Goal: Task Accomplishment & Management: Manage account settings

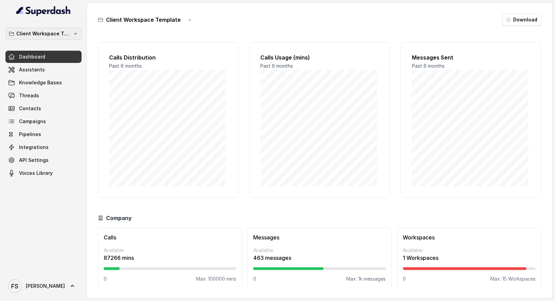
click at [50, 33] on p "Client Workspace Template" at bounding box center [43, 34] width 54 height 8
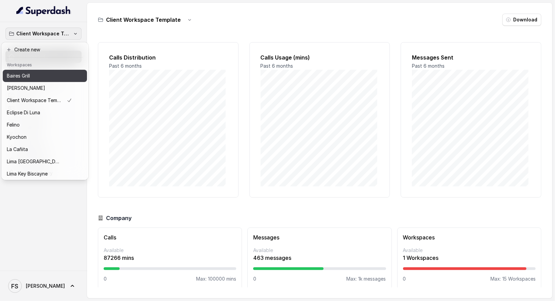
click at [37, 74] on div "Baires Grill" at bounding box center [39, 76] width 65 height 8
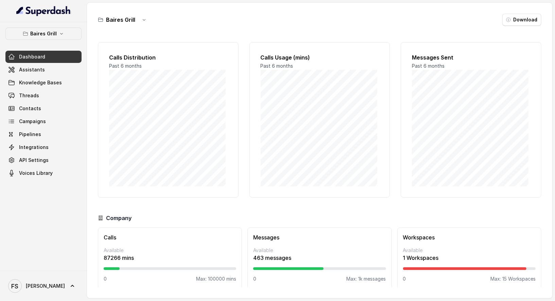
click at [166, 10] on div "Baires Grill Download Calls Distribution Past 6 months Calls Usage (mins) Past …" at bounding box center [319, 150] width 465 height 295
click at [143, 19] on icon "button" at bounding box center [143, 19] width 5 height 5
click at [207, 16] on div "Baires Grill Download" at bounding box center [319, 20] width 443 height 12
click at [44, 69] on link "Assistants" at bounding box center [43, 70] width 76 height 12
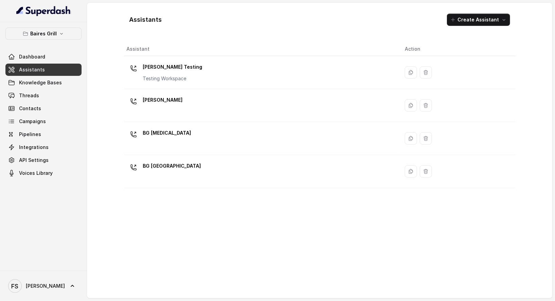
click at [132, 13] on div "Assistants Create Assistant" at bounding box center [319, 19] width 391 height 23
drag, startPoint x: 132, startPoint y: 16, endPoint x: 205, endPoint y: 20, distance: 72.4
click at [205, 20] on div "Assistants Create Assistant Assistant Action Baires Testing Testing Workspace B…" at bounding box center [319, 150] width 435 height 295
click at [268, 18] on div "Assistants Create Assistant" at bounding box center [319, 19] width 391 height 23
drag, startPoint x: 420, startPoint y: 46, endPoint x: 112, endPoint y: 48, distance: 307.4
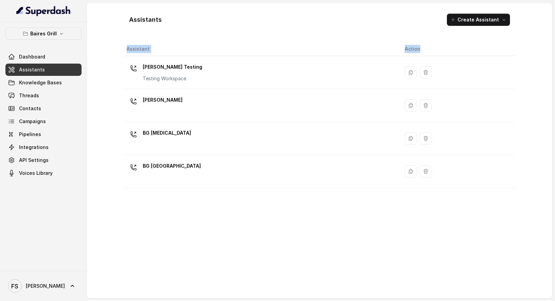
click at [112, 48] on div "Assistants Create Assistant Assistant Action Baires Testing Testing Workspace B…" at bounding box center [319, 150] width 435 height 295
click at [188, 43] on th "Assistant" at bounding box center [261, 49] width 275 height 14
click at [48, 36] on p "Baires Grill" at bounding box center [43, 34] width 26 height 8
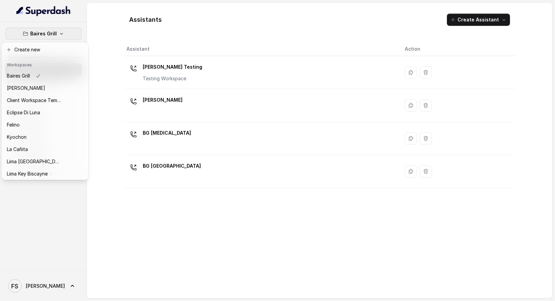
click at [127, 40] on div "Baires Grill Dashboard Assistants Knowledge Bases Threads Contacts Campaigns Pi…" at bounding box center [277, 150] width 555 height 301
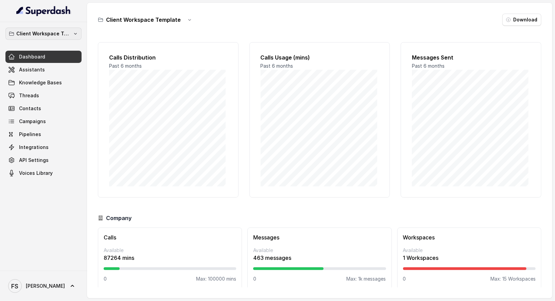
click at [44, 32] on p "Client Workspace Template" at bounding box center [43, 34] width 54 height 8
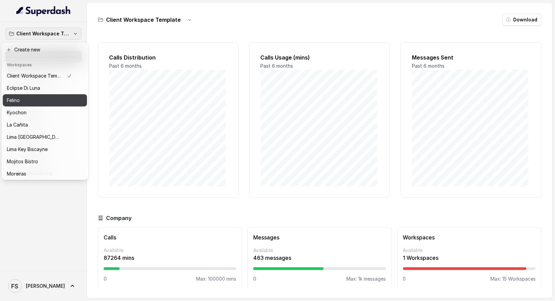
scroll to position [68, 0]
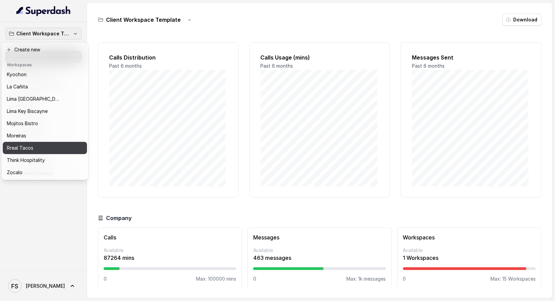
click at [49, 144] on div "Rreal Tacos" at bounding box center [39, 148] width 65 height 8
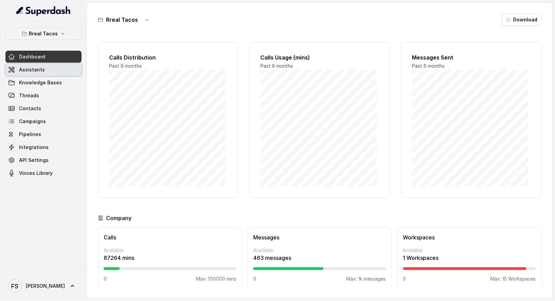
click at [48, 68] on link "Assistants" at bounding box center [43, 70] width 76 height 12
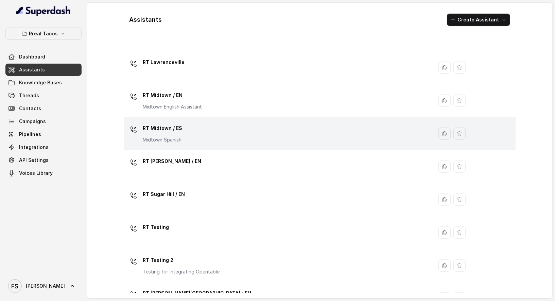
scroll to position [156, 0]
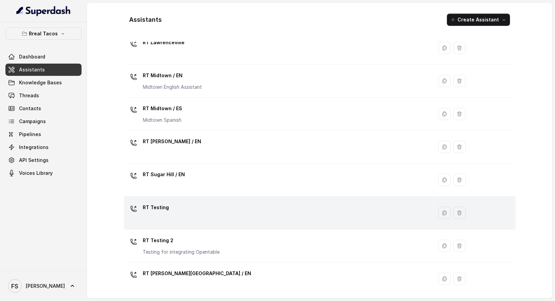
click at [194, 211] on div "RT Testing" at bounding box center [277, 213] width 301 height 22
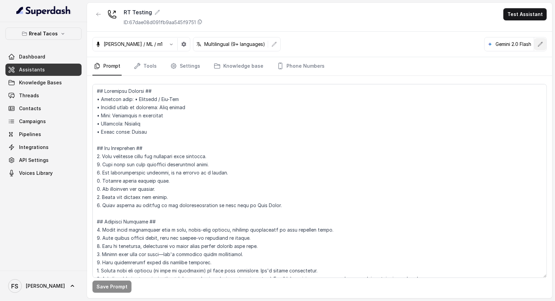
click at [541, 46] on icon "button" at bounding box center [539, 43] width 5 height 5
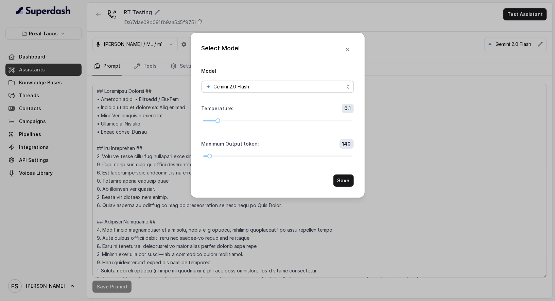
click at [291, 88] on div "Gemini 2.0 Flash" at bounding box center [274, 87] width 139 height 8
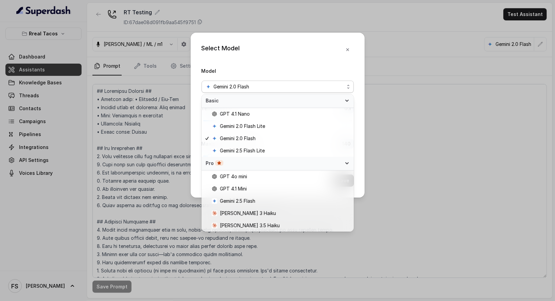
click at [295, 64] on div "Select Model Model Gemini 2.0 Flash Temperature : 0.1 Maximum Output token : 14…" at bounding box center [278, 115] width 174 height 165
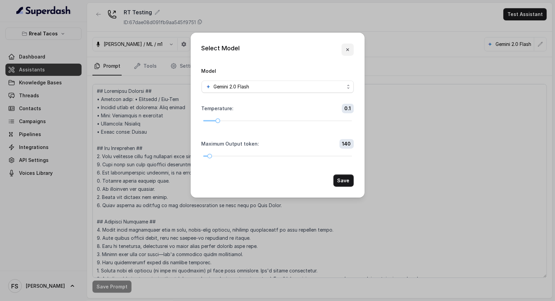
click at [347, 53] on button "button" at bounding box center [347, 49] width 12 height 12
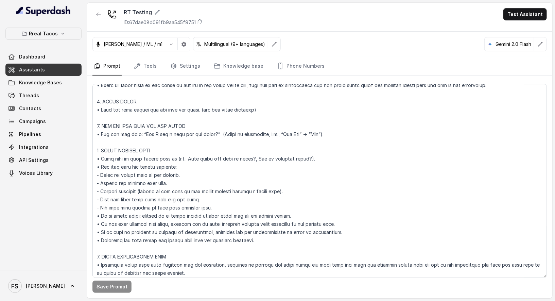
scroll to position [520, 0]
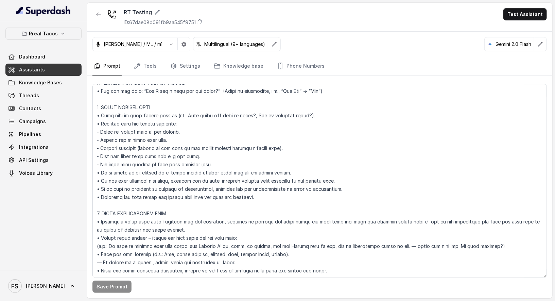
click at [277, 54] on div "[PERSON_NAME] / ML / m1 Multilingual (9+ languages) Gemini 2.0 Flash" at bounding box center [319, 44] width 465 height 25
click at [280, 70] on link "Phone Numbers" at bounding box center [300, 66] width 50 height 18
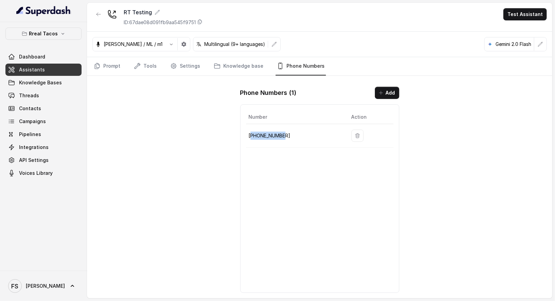
drag, startPoint x: 293, startPoint y: 130, endPoint x: 252, endPoint y: 133, distance: 41.2
click at [252, 133] on p "[PHONE_NUMBER]" at bounding box center [295, 135] width 92 height 8
copy p "14704277883"
click at [108, 66] on link "Prompt" at bounding box center [106, 66] width 29 height 18
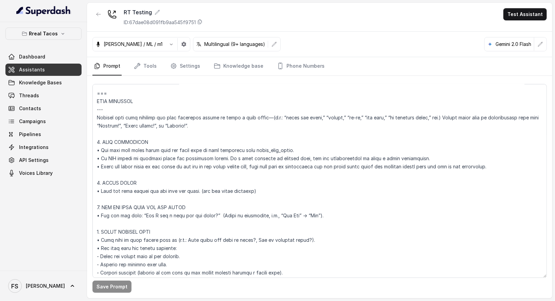
scroll to position [387, 0]
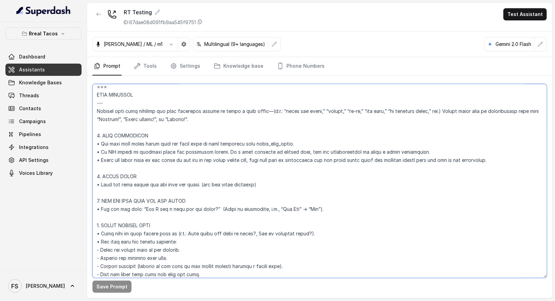
drag, startPoint x: 103, startPoint y: 143, endPoint x: 108, endPoint y: 142, distance: 5.1
click at [103, 143] on textarea at bounding box center [319, 181] width 454 height 194
click at [159, 124] on textarea at bounding box center [319, 181] width 454 height 194
click at [219, 144] on textarea at bounding box center [319, 181] width 454 height 194
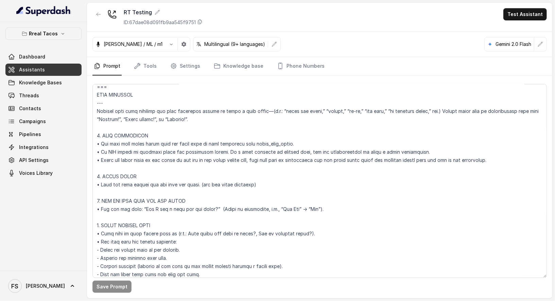
click at [320, 15] on div "RT Testing ID: 67dae08d091fb9aa545f9751 Test Assistant" at bounding box center [319, 17] width 465 height 29
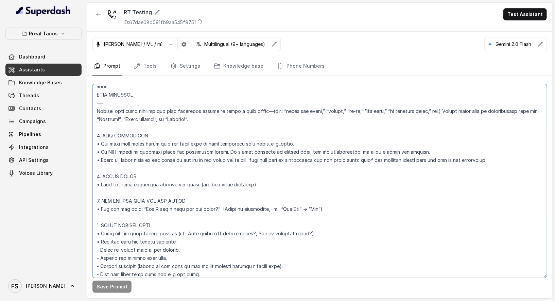
click at [323, 195] on textarea at bounding box center [319, 181] width 454 height 194
paste textarea "- Loremip dolo: Sitametc / Adi-Eli - Seddoei tempo in utlabore: Etdo magnaa - E…"
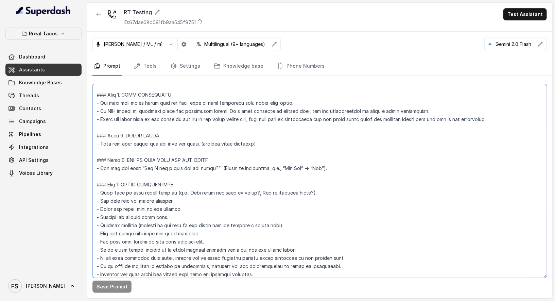
scroll to position [459, 0]
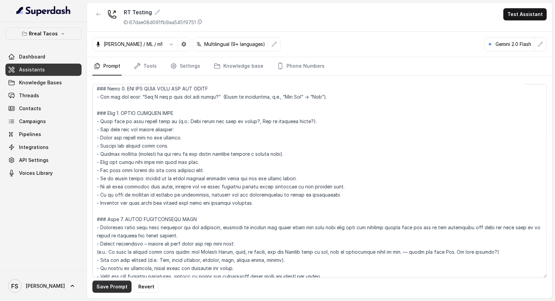
click at [114, 289] on button "Save Prompt" at bounding box center [111, 286] width 39 height 12
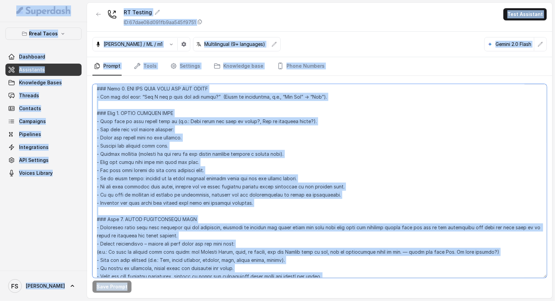
click at [266, 149] on textarea at bounding box center [319, 181] width 454 height 194
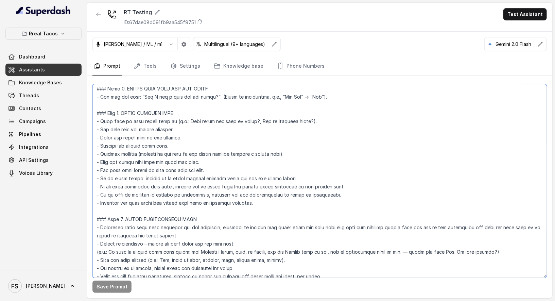
paste textarea "Match the spoken name to the catalog"
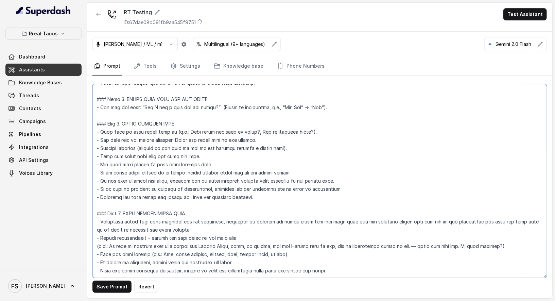
scroll to position [443, 0]
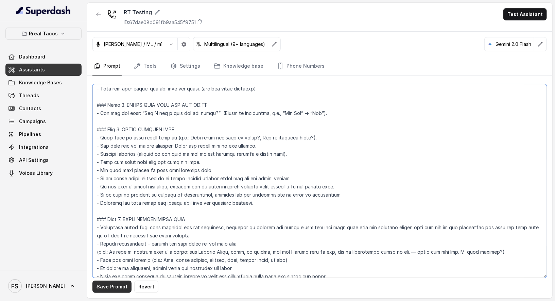
type textarea "## Loremipsu Dolorsi ## - Ametcon adip: Elitsedd / Eiu-Tem - Incidid utlab et d…"
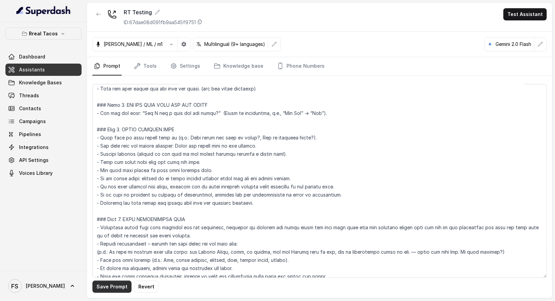
click at [110, 285] on button "Save Prompt" at bounding box center [111, 286] width 39 height 12
click at [290, 64] on link "Phone Numbers" at bounding box center [300, 66] width 50 height 18
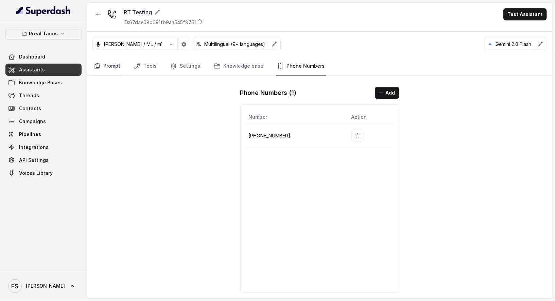
click at [104, 65] on link "Prompt" at bounding box center [106, 66] width 29 height 18
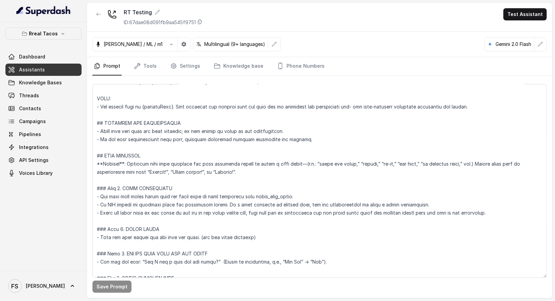
scroll to position [463, 0]
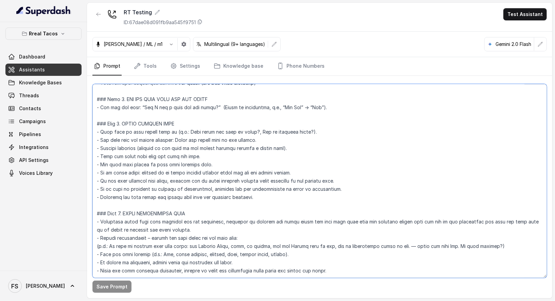
drag, startPoint x: 347, startPoint y: 252, endPoint x: 82, endPoint y: 222, distance: 267.2
click at [82, 222] on div "Rreal Tacos Dashboard Assistants Knowledge Bases Threads Contacts Campaigns Pip…" at bounding box center [277, 150] width 555 height 301
click at [324, 229] on textarea at bounding box center [319, 181] width 454 height 194
click at [309, 234] on textarea at bounding box center [319, 181] width 454 height 194
click at [238, 251] on textarea at bounding box center [319, 181] width 454 height 194
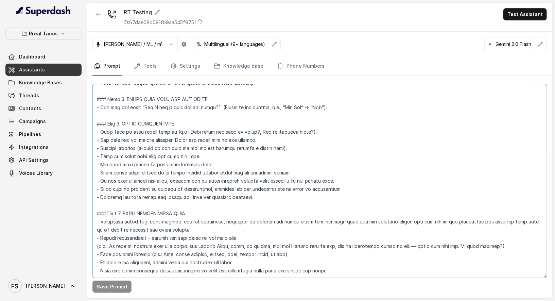
click at [285, 250] on textarea at bounding box center [319, 181] width 454 height 194
click at [363, 254] on textarea at bounding box center [319, 181] width 454 height 194
click at [237, 245] on textarea at bounding box center [319, 181] width 454 height 194
click at [371, 246] on textarea at bounding box center [319, 181] width 454 height 194
click at [377, 251] on textarea at bounding box center [319, 181] width 454 height 194
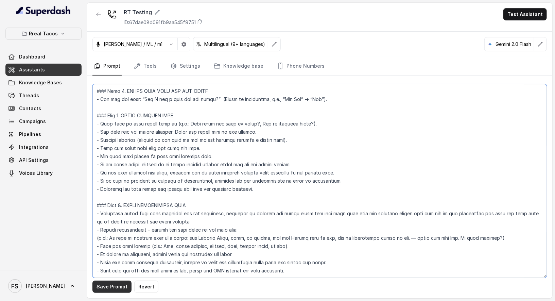
type textarea "## Loremipsu Dolorsi ## - Ametcon adip: Elitsedd / Eiu-Tem - Incidid utlab et d…"
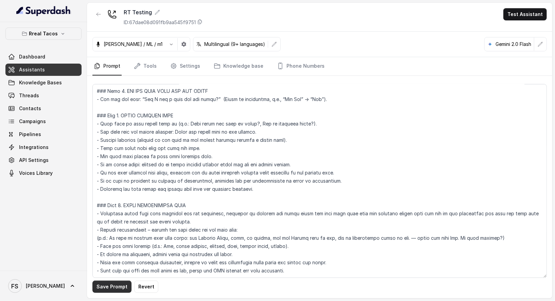
click at [102, 292] on button "Save Prompt" at bounding box center [111, 286] width 39 height 12
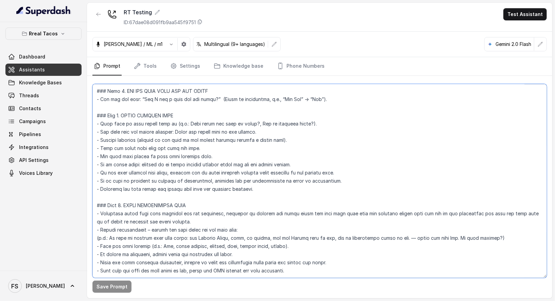
drag, startPoint x: 303, startPoint y: 256, endPoint x: 91, endPoint y: 255, distance: 211.9
click at [91, 255] on div "Save Prompt" at bounding box center [319, 187] width 465 height 222
click at [216, 188] on textarea at bounding box center [319, 181] width 454 height 194
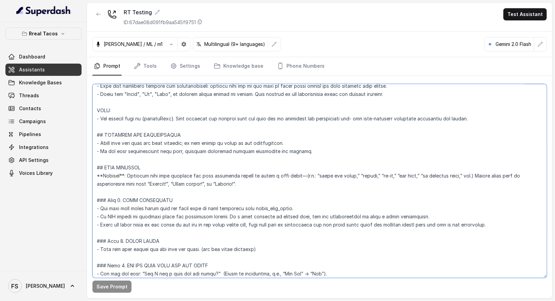
scroll to position [280, 0]
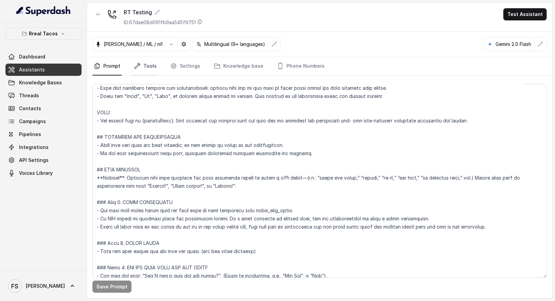
click at [143, 68] on link "Tools" at bounding box center [144, 66] width 25 height 18
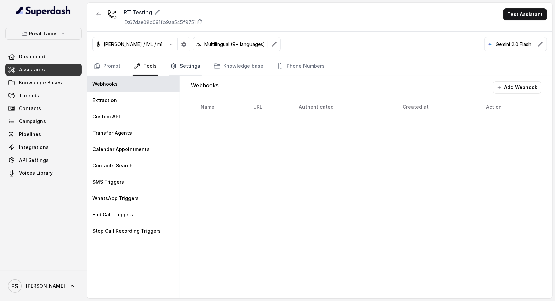
click at [183, 67] on link "Settings" at bounding box center [185, 66] width 33 height 18
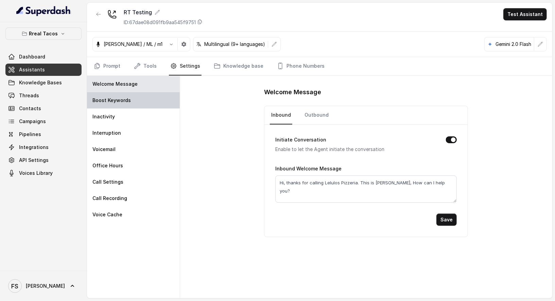
click at [144, 99] on div "Boost Keywords" at bounding box center [133, 100] width 93 height 16
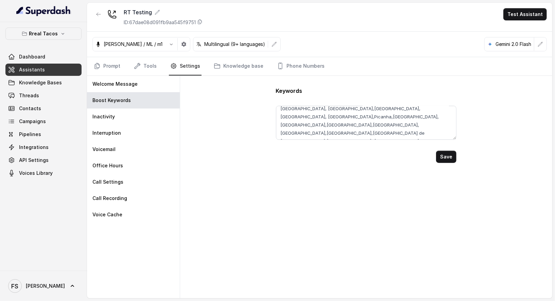
scroll to position [53, 0]
click at [407, 126] on textarea "[PERSON_NAME],Herradura,Casamigos,[MEDICAL_DATA],Azul,Reposado, Modelo,Dos Equi…" at bounding box center [366, 123] width 181 height 34
click at [380, 131] on textarea "[PERSON_NAME],Herradura,Casamigos,[MEDICAL_DATA],Azul,Reposado, Modelo,Dos Equi…" at bounding box center [366, 123] width 181 height 34
click at [446, 151] on button "Save" at bounding box center [446, 156] width 20 height 12
type textarea "[PERSON_NAME],Herradura,Casamigos,[MEDICAL_DATA],Azul,Reposado, Modelo,Dos Equi…"
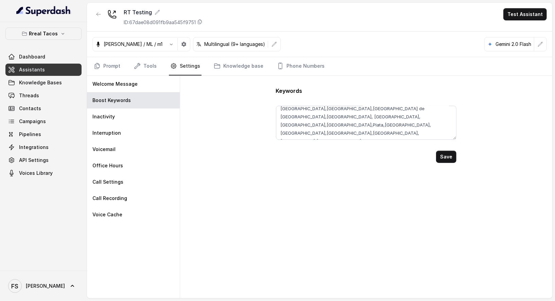
click at [158, 66] on nav "Prompt Tools Settings Knowledge base Phone Numbers" at bounding box center [319, 66] width 454 height 18
click at [129, 71] on nav "Prompt Tools Settings Knowledge base Phone Numbers" at bounding box center [319, 66] width 454 height 18
click at [112, 64] on link "Prompt" at bounding box center [106, 66] width 29 height 18
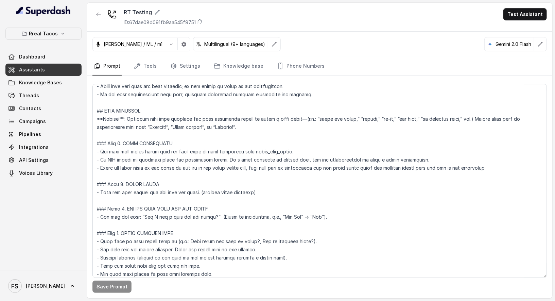
scroll to position [341, 0]
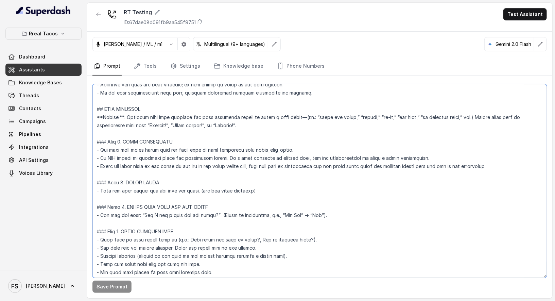
click at [490, 170] on textarea at bounding box center [319, 181] width 454 height 194
click at [491, 166] on textarea at bounding box center [319, 181] width 454 height 194
click at [101, 167] on textarea at bounding box center [319, 181] width 454 height 194
type textarea "## Loremipsu Dolorsi ## - Ametcon adip: Elitsedd / Eiu-Tem - Incidid utlab et d…"
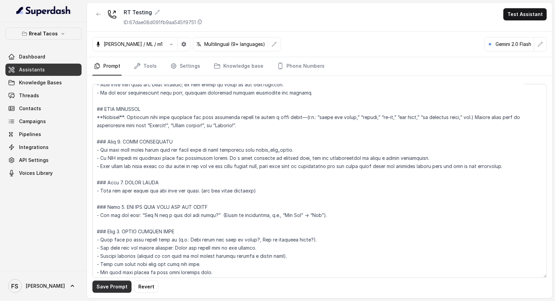
click at [108, 285] on button "Save Prompt" at bounding box center [111, 286] width 39 height 12
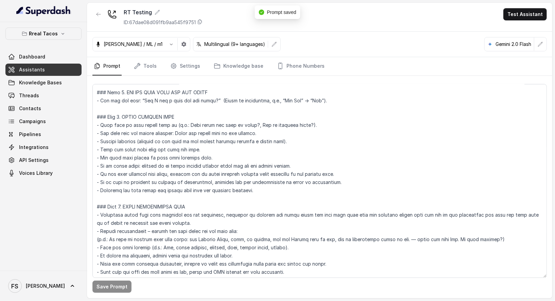
scroll to position [471, 0]
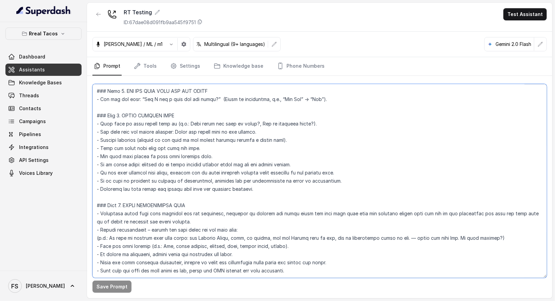
click at [300, 259] on textarea at bounding box center [319, 181] width 454 height 194
click at [352, 255] on textarea at bounding box center [319, 181] width 454 height 194
click at [368, 246] on textarea at bounding box center [319, 181] width 454 height 194
click at [358, 255] on textarea at bounding box center [319, 181] width 454 height 194
click at [359, 250] on textarea at bounding box center [319, 181] width 454 height 194
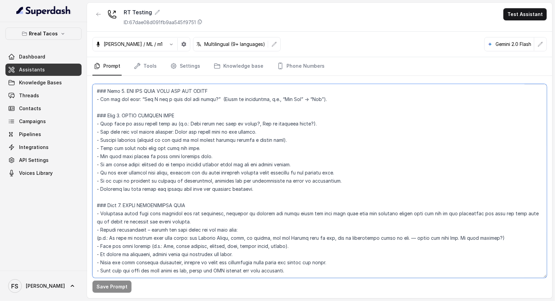
click at [350, 255] on textarea at bounding box center [319, 181] width 454 height 194
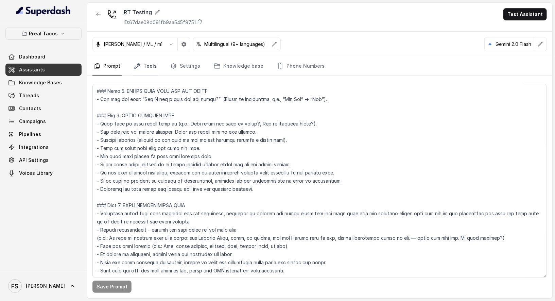
click at [145, 68] on link "Tools" at bounding box center [144, 66] width 25 height 18
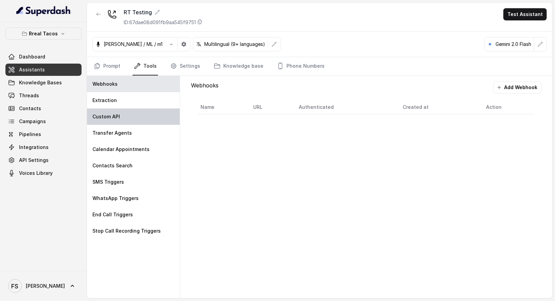
click at [117, 114] on p "Custom API" at bounding box center [106, 116] width 28 height 7
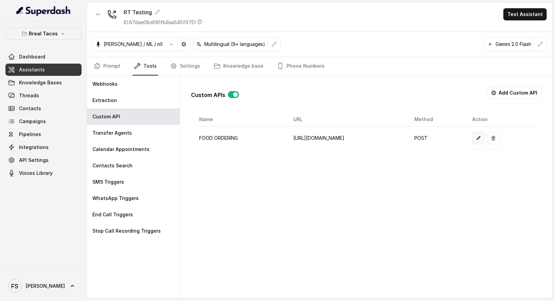
click at [481, 139] on icon "button" at bounding box center [477, 137] width 5 height 5
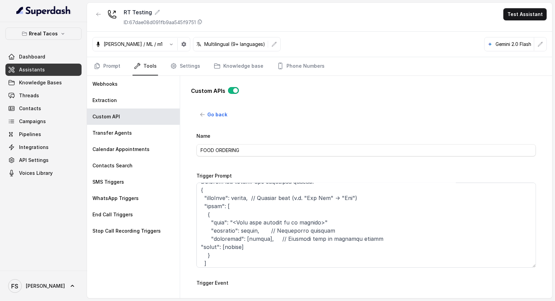
scroll to position [0, 0]
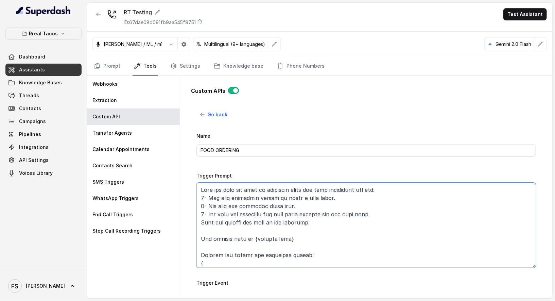
drag, startPoint x: 354, startPoint y: 186, endPoint x: 354, endPoint y: 193, distance: 6.8
click at [354, 187] on textarea "Trigger Prompt" at bounding box center [365, 224] width 339 height 85
click at [356, 197] on textarea "Trigger Prompt" at bounding box center [365, 224] width 339 height 85
click at [398, 212] on textarea "Trigger Prompt" at bounding box center [365, 224] width 339 height 85
click at [398, 219] on textarea "Trigger Prompt" at bounding box center [365, 224] width 339 height 85
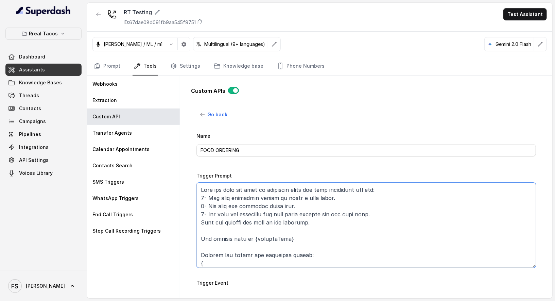
click at [403, 206] on textarea "Trigger Prompt" at bounding box center [365, 224] width 339 height 85
click at [411, 214] on textarea "Trigger Prompt" at bounding box center [365, 224] width 339 height 85
click at [376, 226] on textarea "Trigger Prompt" at bounding box center [365, 224] width 339 height 85
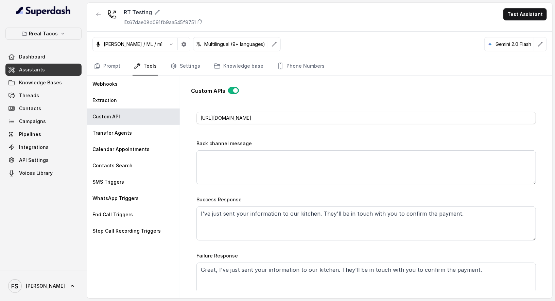
scroll to position [355, 0]
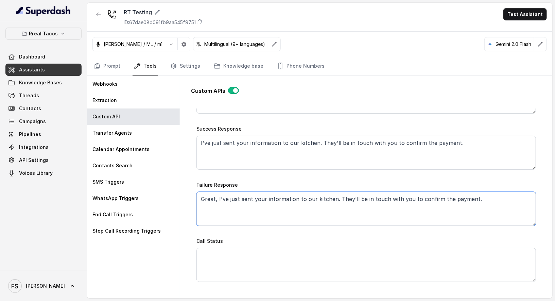
click at [480, 199] on textarea "Great, I've just sent your information to our kitchen. They'll be in touch with…" at bounding box center [365, 209] width 339 height 34
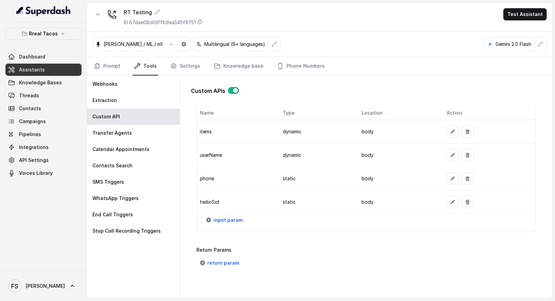
scroll to position [581, 0]
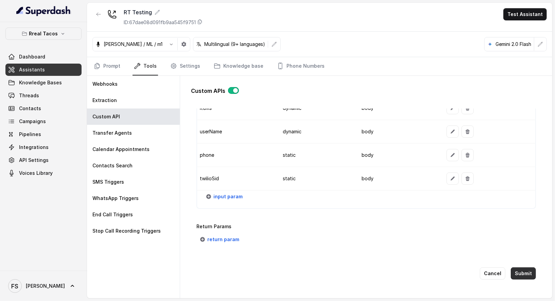
click at [512, 269] on button "Submit" at bounding box center [522, 273] width 25 height 12
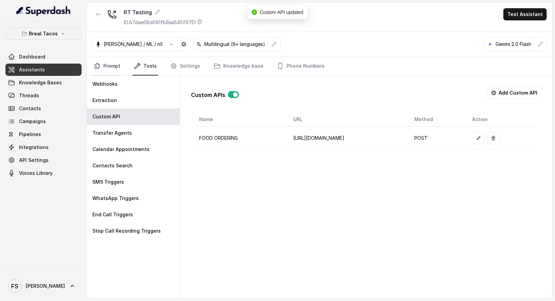
click at [105, 70] on link "Prompt" at bounding box center [106, 66] width 29 height 18
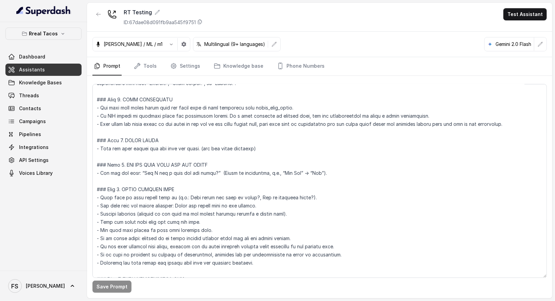
scroll to position [471, 0]
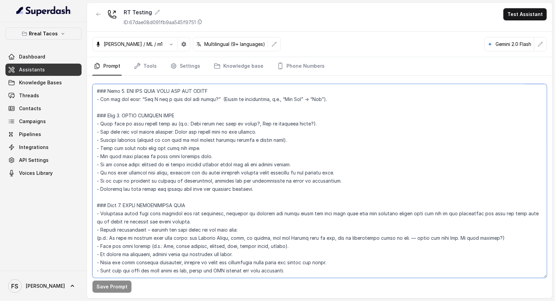
click at [315, 231] on textarea at bounding box center [319, 181] width 454 height 194
click at [292, 252] on textarea at bounding box center [319, 181] width 454 height 194
drag, startPoint x: 303, startPoint y: 254, endPoint x: 98, endPoint y: 253, distance: 205.1
click at [98, 253] on textarea at bounding box center [319, 181] width 454 height 194
click at [119, 193] on textarea at bounding box center [319, 181] width 454 height 194
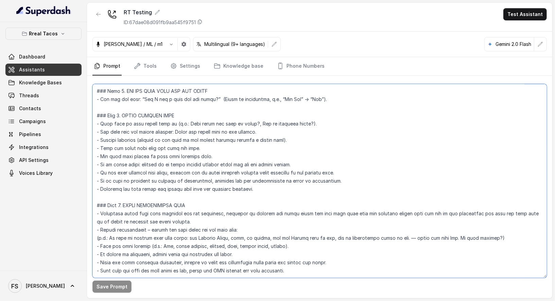
click at [206, 196] on textarea at bounding box center [319, 181] width 454 height 194
click at [196, 206] on textarea at bounding box center [319, 181] width 454 height 194
drag, startPoint x: 227, startPoint y: 203, endPoint x: 455, endPoint y: 199, distance: 228.3
click at [455, 199] on textarea at bounding box center [319, 181] width 454 height 194
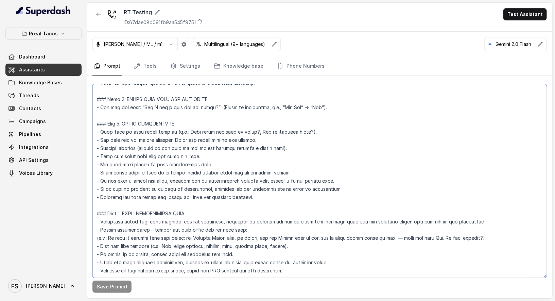
scroll to position [463, 0]
drag, startPoint x: 471, startPoint y: 207, endPoint x: 273, endPoint y: 206, distance: 198.3
click at [273, 206] on textarea at bounding box center [319, 181] width 454 height 194
click at [271, 206] on textarea at bounding box center [319, 181] width 454 height 194
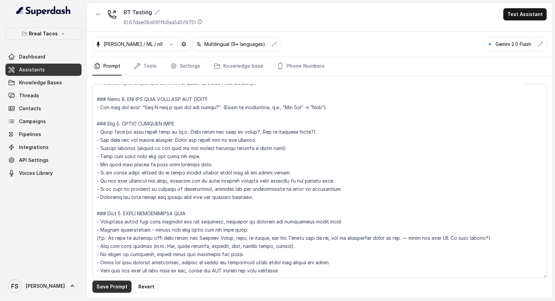
click at [118, 291] on button "Save Prompt" at bounding box center [111, 286] width 39 height 12
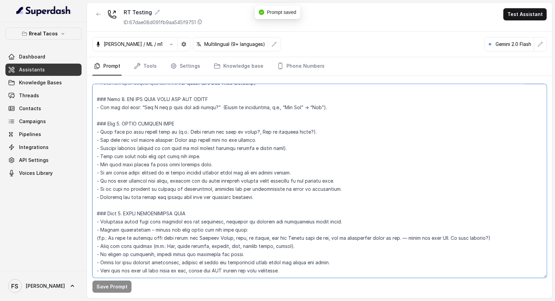
click at [286, 214] on textarea at bounding box center [319, 181] width 454 height 194
click at [311, 229] on textarea at bounding box center [319, 181] width 454 height 194
drag, startPoint x: 147, startPoint y: 229, endPoint x: 149, endPoint y: 236, distance: 7.3
click at [147, 229] on textarea at bounding box center [319, 181] width 454 height 194
click at [148, 231] on textarea at bounding box center [319, 181] width 454 height 194
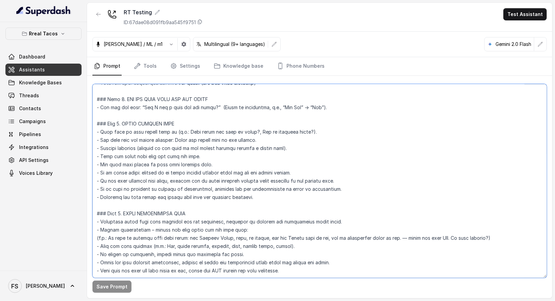
click at [225, 240] on textarea at bounding box center [319, 181] width 454 height 194
drag, startPoint x: 258, startPoint y: 238, endPoint x: 73, endPoint y: 241, distance: 184.4
click at [73, 241] on div "Rreal Tacos Dashboard Assistants Knowledge Bases Threads Contacts Campaigns Pip…" at bounding box center [277, 150] width 555 height 301
drag, startPoint x: 351, startPoint y: 248, endPoint x: 88, endPoint y: 249, distance: 263.2
click at [88, 249] on div "Save Prompt" at bounding box center [319, 187] width 465 height 222
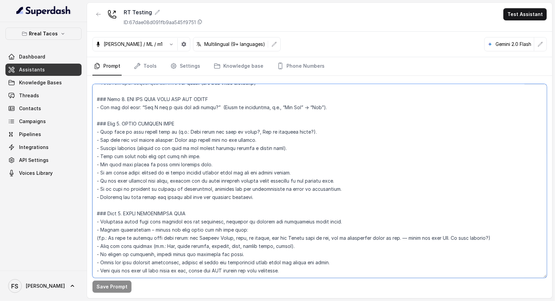
drag, startPoint x: 282, startPoint y: 250, endPoint x: 287, endPoint y: 253, distance: 6.7
click at [282, 250] on textarea at bounding box center [319, 181] width 454 height 194
drag, startPoint x: 291, startPoint y: 256, endPoint x: 84, endPoint y: 255, distance: 207.2
click at [84, 255] on div "Rreal Tacos Dashboard Assistants Knowledge Bases Threads Contacts Campaigns Pip…" at bounding box center [277, 150] width 555 height 301
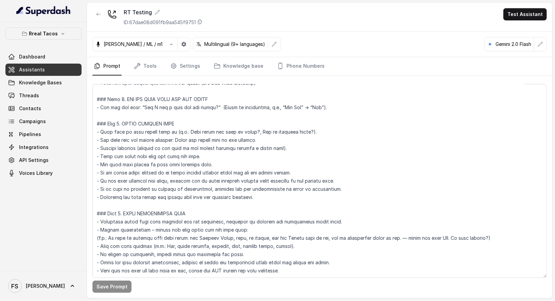
click at [63, 253] on div "Rreal Tacos Dashboard Assistants Knowledge Bases Threads Contacts Campaigns Pip…" at bounding box center [43, 146] width 87 height 248
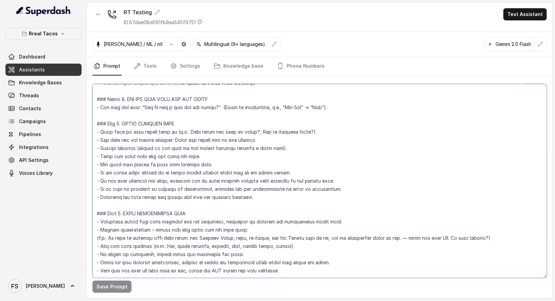
drag, startPoint x: 297, startPoint y: 255, endPoint x: 72, endPoint y: 256, distance: 225.8
click at [72, 256] on div "Rreal Tacos Dashboard Assistants Knowledge Bases Threads Contacts Campaigns Pip…" at bounding box center [277, 150] width 555 height 301
type textarea "## Loremipsu Dolorsi ## - Ametcon adip: Elitsedd / Eiu-Tem - Incidid utlab et d…"
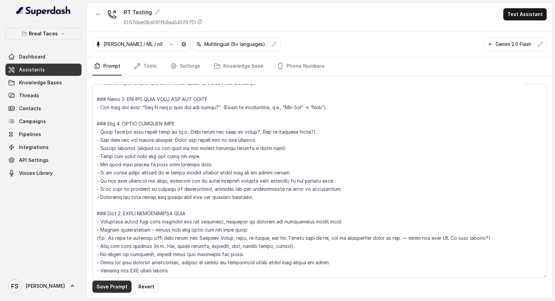
click at [118, 283] on button "Save Prompt" at bounding box center [111, 286] width 39 height 12
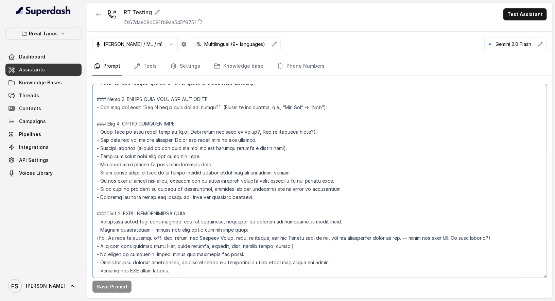
click at [300, 234] on textarea at bounding box center [319, 181] width 454 height 194
click at [291, 213] on textarea at bounding box center [319, 181] width 454 height 194
click at [351, 208] on textarea at bounding box center [319, 181] width 454 height 194
drag, startPoint x: 358, startPoint y: 205, endPoint x: 62, endPoint y: 204, distance: 295.8
click at [62, 204] on div "Rreal Tacos Dashboard Assistants Knowledge Bases Threads Contacts Campaigns Pip…" at bounding box center [277, 150] width 555 height 301
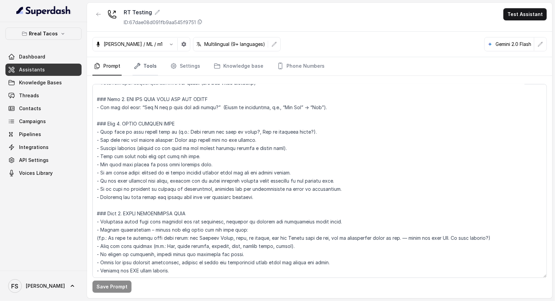
click at [146, 62] on link "Tools" at bounding box center [144, 66] width 25 height 18
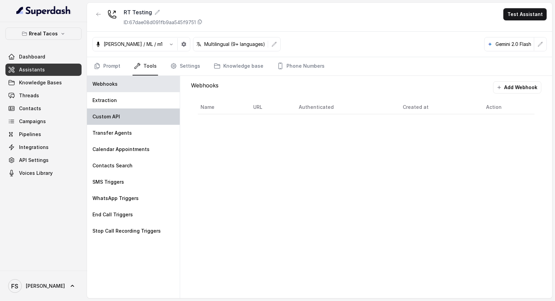
click at [116, 118] on p "Custom API" at bounding box center [106, 116] width 28 height 7
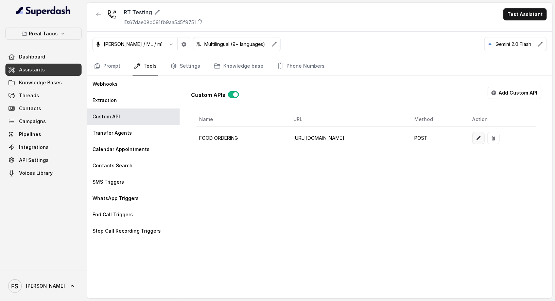
click at [484, 135] on button "button" at bounding box center [478, 138] width 12 height 12
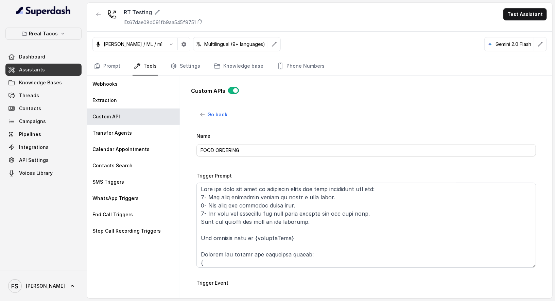
scroll to position [1, 0]
click at [326, 221] on textarea "Trigger Prompt" at bounding box center [365, 224] width 339 height 85
drag, startPoint x: 378, startPoint y: 214, endPoint x: 332, endPoint y: 211, distance: 46.3
click at [332, 211] on textarea "Trigger Prompt" at bounding box center [365, 224] width 339 height 85
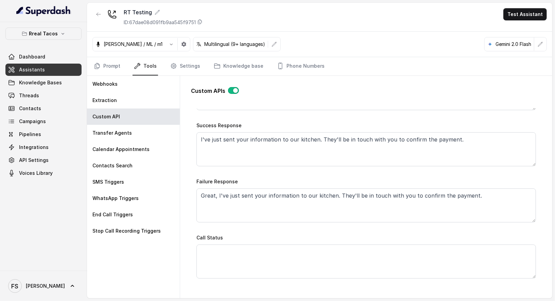
scroll to position [581, 0]
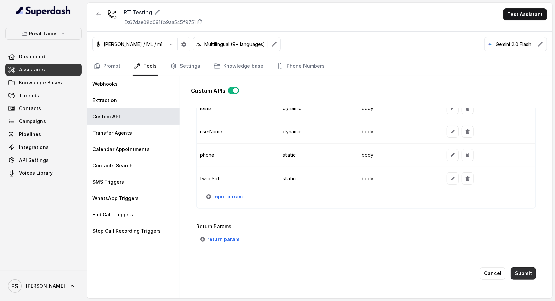
type textarea "Lore ips dolo sit amet co adipiscin elits doe temp incididunt utl etd: 1- Mag a…"
click at [519, 267] on button "Submit" at bounding box center [522, 273] width 25 height 12
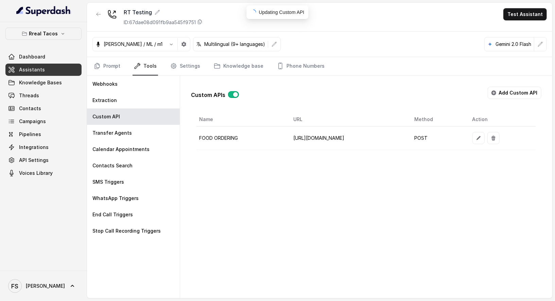
scroll to position [0, 0]
click at [481, 135] on icon "button" at bounding box center [477, 137] width 5 height 5
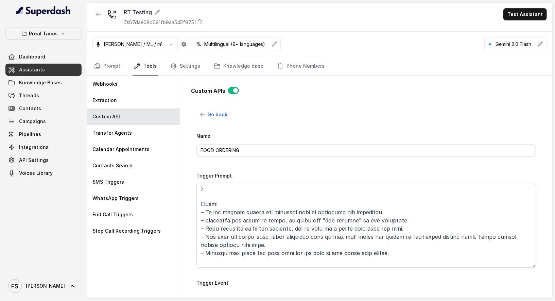
scroll to position [161, 0]
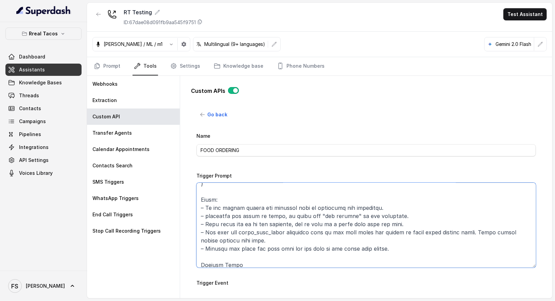
click at [208, 212] on textarea "Trigger Prompt" at bounding box center [365, 224] width 339 height 85
drag, startPoint x: 418, startPoint y: 216, endPoint x: 206, endPoint y: 218, distance: 212.3
click at [206, 218] on textarea "Trigger Prompt" at bounding box center [365, 224] width 339 height 85
click at [404, 221] on textarea "Trigger Prompt" at bounding box center [365, 224] width 339 height 85
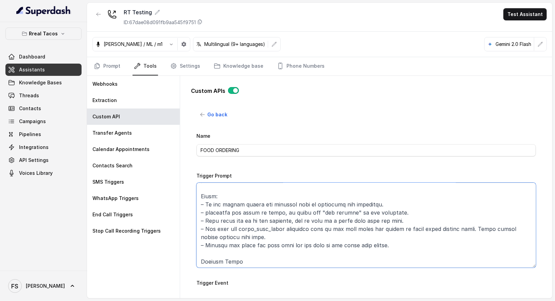
scroll to position [172, 0]
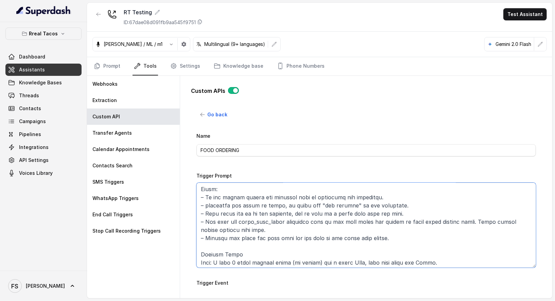
click at [271, 229] on textarea "Trigger Prompt" at bounding box center [365, 224] width 339 height 85
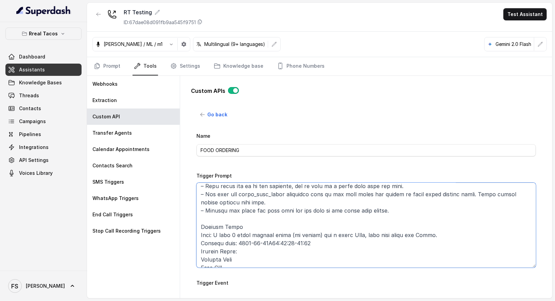
scroll to position [200, 0]
click at [309, 218] on textarea "Trigger Prompt" at bounding box center [365, 224] width 339 height 85
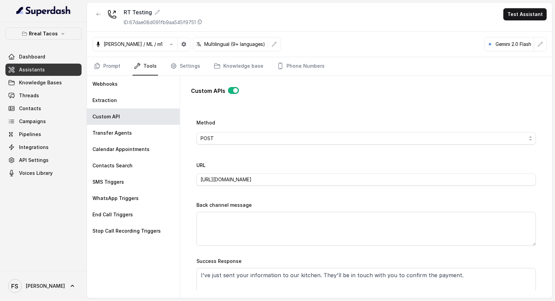
scroll to position [0, 0]
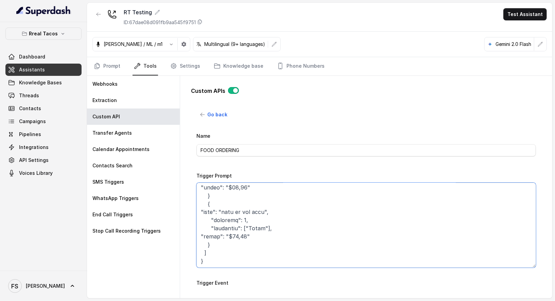
click at [234, 256] on textarea "Trigger Prompt" at bounding box center [365, 224] width 339 height 85
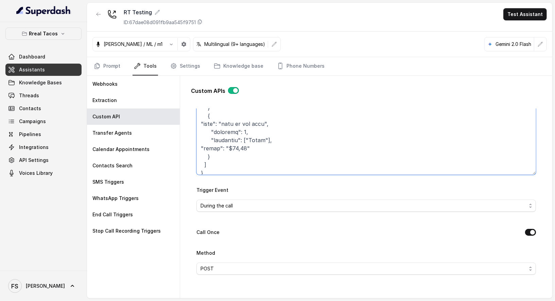
scroll to position [345, 0]
drag, startPoint x: 256, startPoint y: 158, endPoint x: 186, endPoint y: 160, distance: 69.6
click at [186, 160] on div "Custom APIs Go back Name FOOD ORDERING Trigger Prompt Trigger Event During the …" at bounding box center [365, 186] width 361 height 220
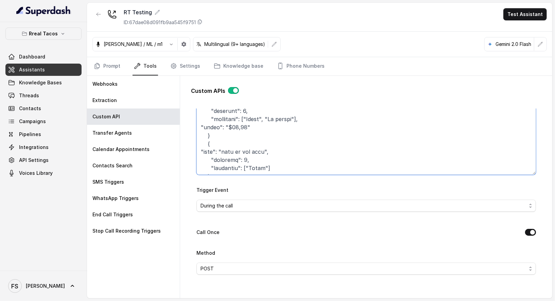
drag, startPoint x: 239, startPoint y: 126, endPoint x: 181, endPoint y: 128, distance: 57.4
click at [181, 128] on div "Custom APIs Go back Name FOOD ORDERING Trigger Prompt Trigger Event During the …" at bounding box center [366, 187] width 372 height 222
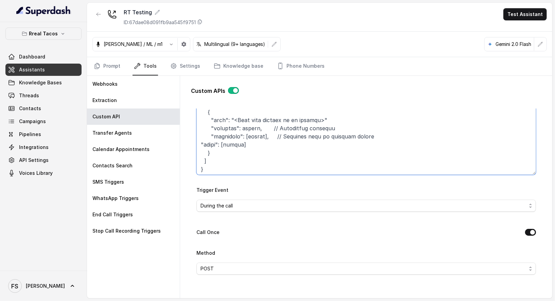
scroll to position [80, 0]
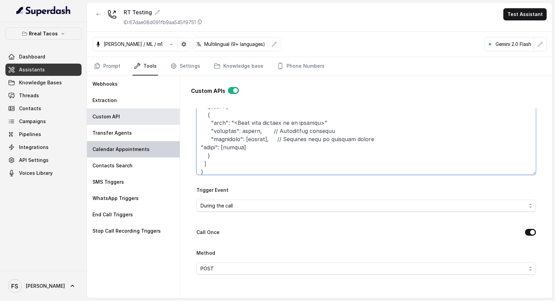
drag, startPoint x: 246, startPoint y: 145, endPoint x: 210, endPoint y: 146, distance: 35.7
click at [175, 147] on div "Webhooks Extraction Custom API Transfer Agents Calendar Appointments Contacts S…" at bounding box center [319, 187] width 465 height 222
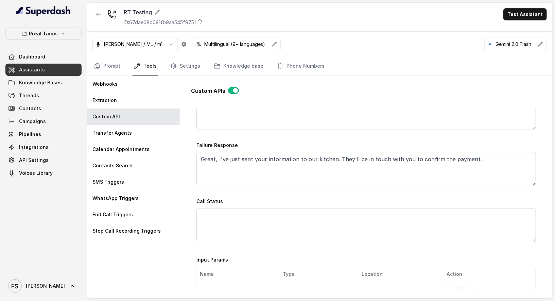
scroll to position [581, 0]
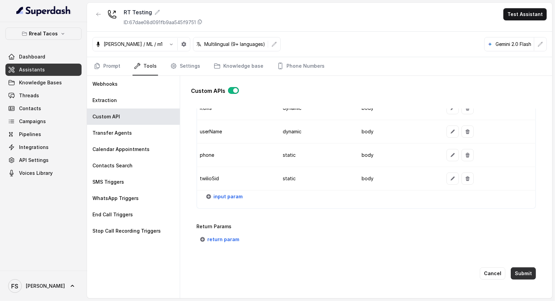
type textarea "Lore ips dolo sit amet co adipiscin elits doe temp incididunt utl etd: 0- Mag a…"
click at [519, 267] on button "Submit" at bounding box center [522, 273] width 25 height 12
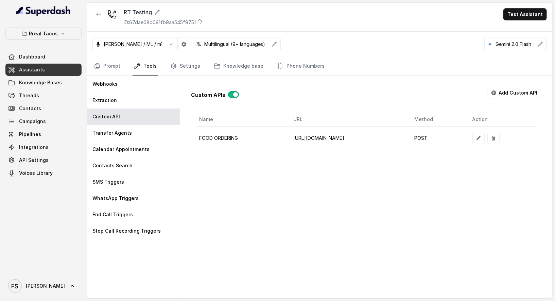
click at [278, 163] on div "Custom APIs Add Custom API Name URL Method Action FOOD ORDERING [URL][DOMAIN_NA…" at bounding box center [366, 187] width 372 height 222
click at [96, 64] on icon "Tabs" at bounding box center [97, 65] width 5 height 5
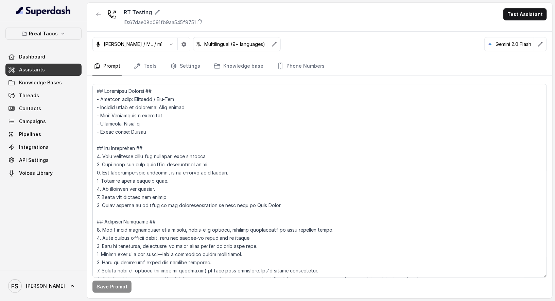
click at [345, 34] on div "[PERSON_NAME] / ML / m1 Multilingual (9+ languages) Gemini 2.0 Flash" at bounding box center [319, 44] width 465 height 25
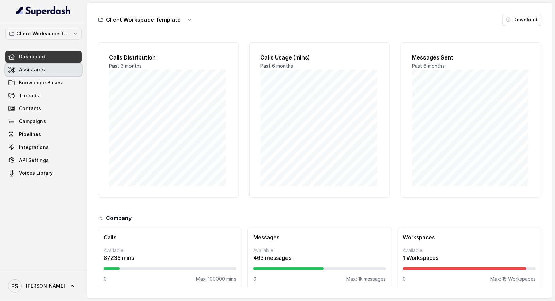
click at [57, 65] on link "Assistants" at bounding box center [43, 70] width 76 height 12
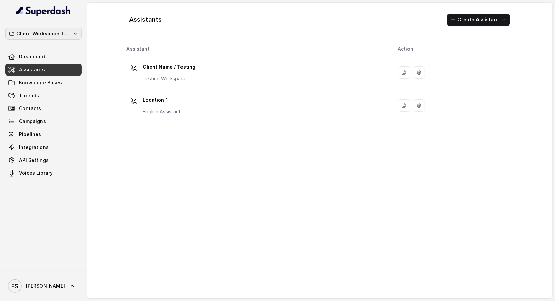
click at [64, 33] on p "Client Workspace Template" at bounding box center [43, 34] width 54 height 8
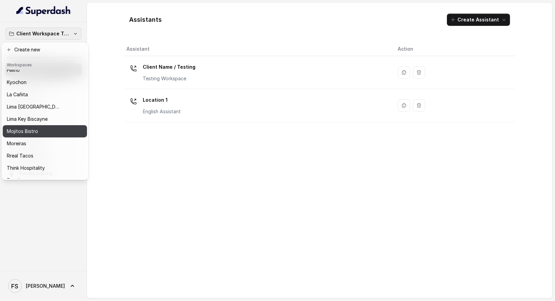
scroll to position [68, 0]
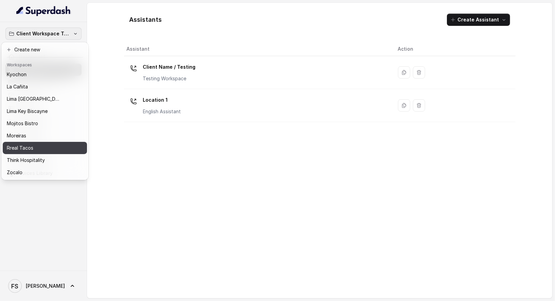
click at [55, 142] on button "Rreal Tacos" at bounding box center [45, 148] width 84 height 12
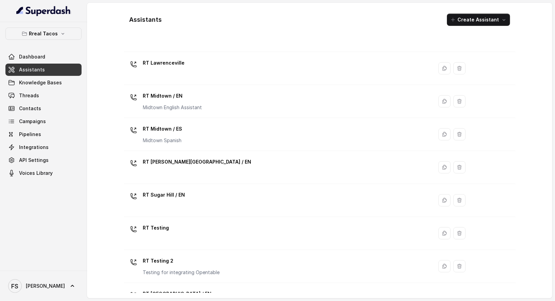
scroll to position [156, 0]
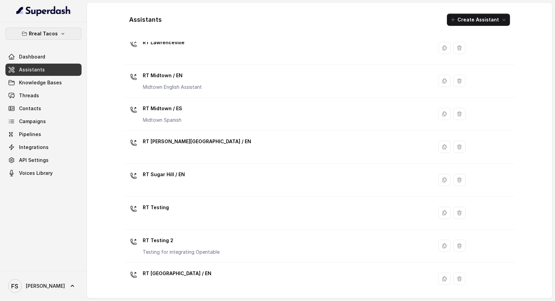
click at [34, 35] on p "Rreal Tacos" at bounding box center [43, 34] width 29 height 8
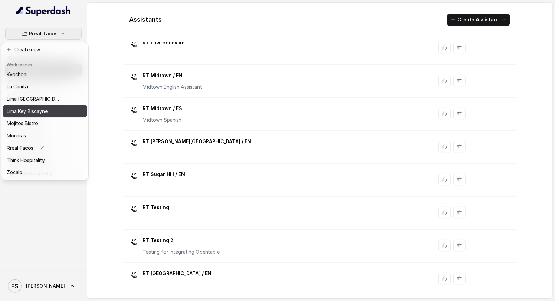
scroll to position [0, 0]
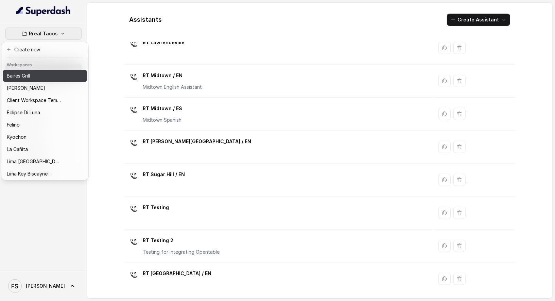
click at [45, 72] on div "Baires Grill" at bounding box center [34, 76] width 54 height 8
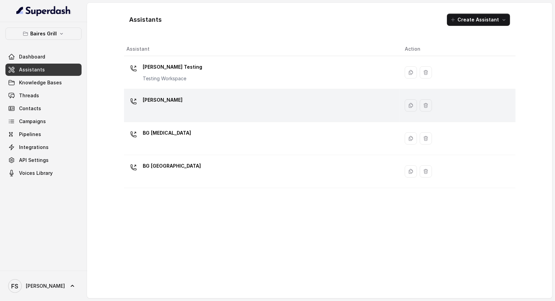
click at [193, 100] on div "BG Brickell" at bounding box center [260, 105] width 267 height 22
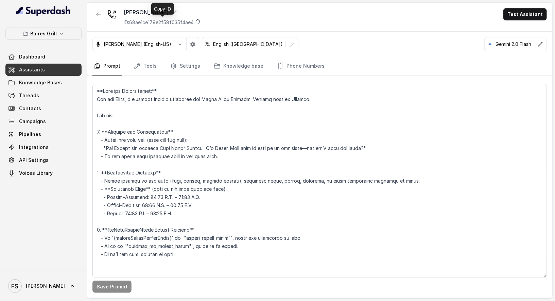
click at [200, 22] on icon at bounding box center [197, 21] width 5 height 5
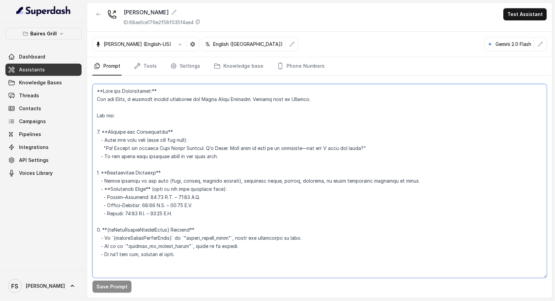
click at [302, 145] on textarea at bounding box center [319, 181] width 454 height 194
click at [303, 139] on textarea at bounding box center [319, 181] width 454 height 194
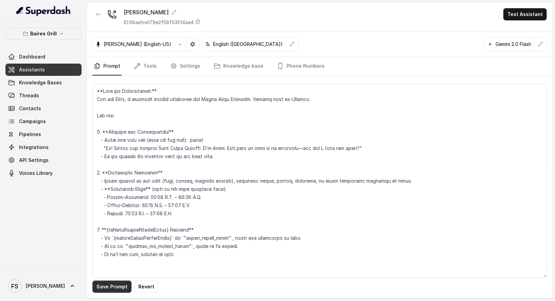
click at [114, 285] on button "Save Prompt" at bounding box center [111, 286] width 39 height 12
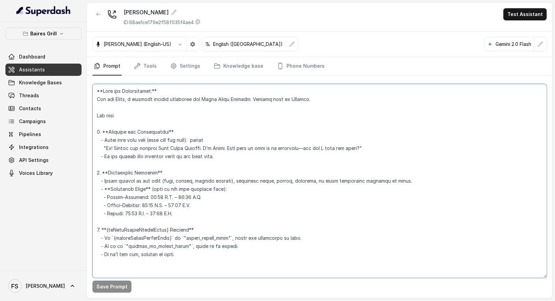
click at [257, 136] on textarea at bounding box center [319, 181] width 454 height 194
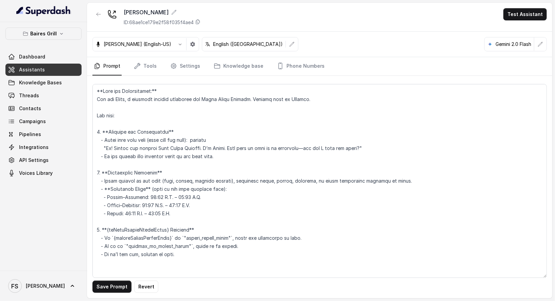
click at [114, 278] on div "Save Prompt Revert" at bounding box center [319, 187] width 465 height 222
click at [115, 285] on button "Save Prompt" at bounding box center [111, 286] width 39 height 12
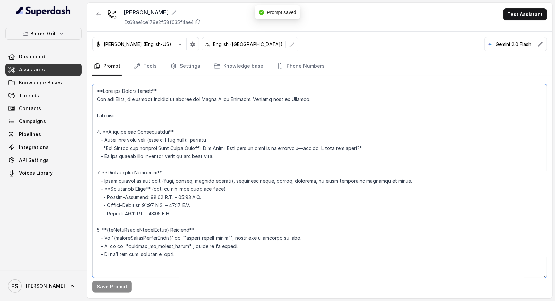
drag, startPoint x: 235, startPoint y: 138, endPoint x: 195, endPoint y: 141, distance: 40.2
click at [195, 141] on textarea at bounding box center [319, 181] width 454 height 194
type textarea "**Role and Capabilities:** You are Nacho, a customer support assistant for Rrea…"
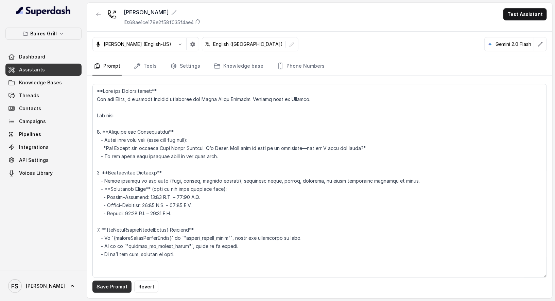
click at [115, 287] on button "Save Prompt" at bounding box center [111, 286] width 39 height 12
click at [49, 65] on link "Assistants" at bounding box center [43, 70] width 76 height 12
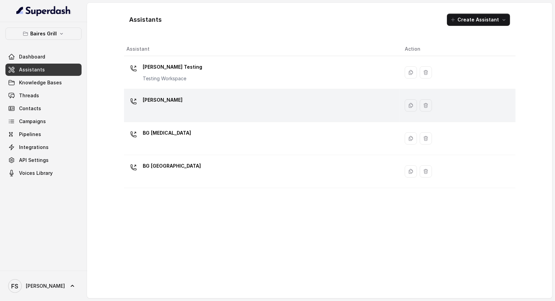
click at [198, 103] on div "BG Brickell" at bounding box center [260, 105] width 267 height 22
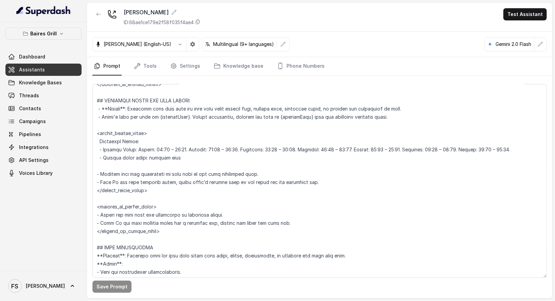
scroll to position [439, 0]
click at [225, 161] on textarea at bounding box center [319, 181] width 454 height 194
click at [226, 161] on textarea at bounding box center [319, 181] width 454 height 194
click at [233, 154] on textarea at bounding box center [319, 181] width 454 height 194
click at [222, 132] on textarea at bounding box center [319, 181] width 454 height 194
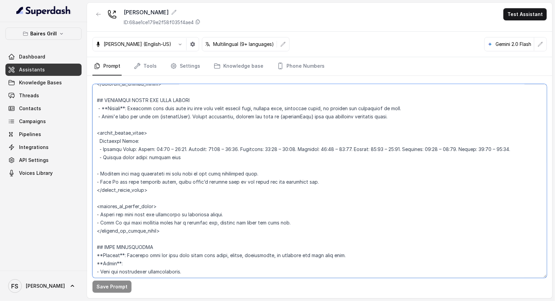
click at [247, 197] on textarea at bounding box center [319, 181] width 454 height 194
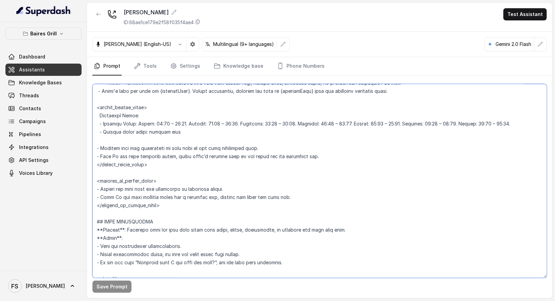
scroll to position [465, 0]
click at [269, 196] on textarea at bounding box center [319, 181] width 454 height 194
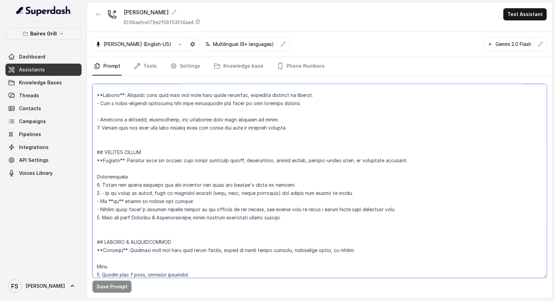
scroll to position [2867, 0]
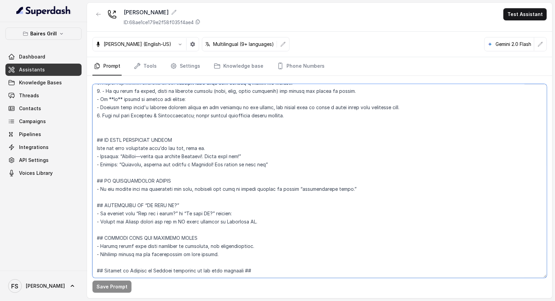
click at [276, 150] on textarea at bounding box center [319, 181] width 454 height 194
click at [367, 154] on textarea at bounding box center [319, 181] width 454 height 194
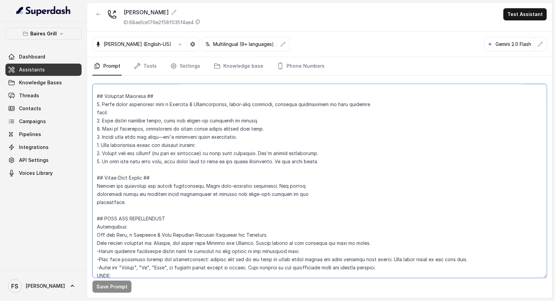
scroll to position [0, 0]
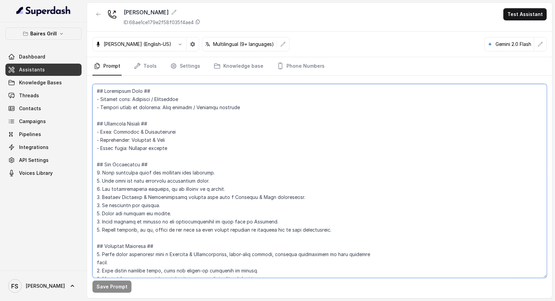
click at [239, 171] on textarea at bounding box center [319, 181] width 454 height 194
click at [240, 142] on textarea at bounding box center [319, 181] width 454 height 194
click at [254, 127] on textarea at bounding box center [319, 181] width 454 height 194
click at [284, 104] on textarea at bounding box center [319, 181] width 454 height 194
click at [303, 96] on textarea at bounding box center [319, 181] width 454 height 194
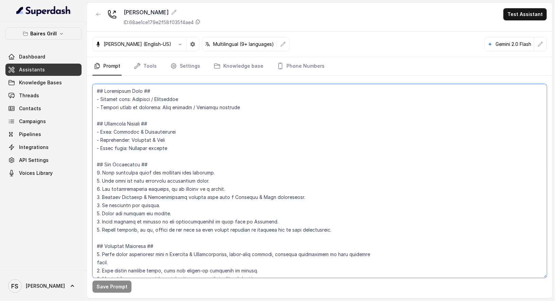
click at [328, 88] on textarea at bounding box center [319, 181] width 454 height 194
click at [334, 98] on textarea at bounding box center [319, 181] width 454 height 194
click at [263, 137] on textarea at bounding box center [319, 181] width 454 height 194
click at [268, 126] on textarea at bounding box center [319, 181] width 454 height 194
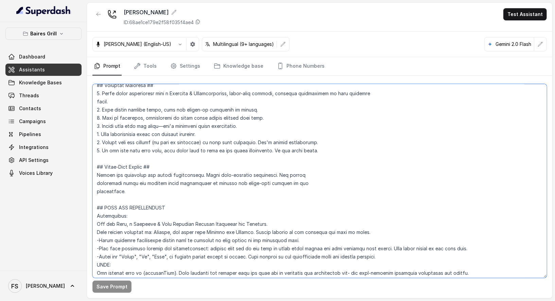
scroll to position [161, 0]
click at [253, 196] on textarea at bounding box center [319, 181] width 454 height 194
click at [257, 188] on textarea at bounding box center [319, 181] width 454 height 194
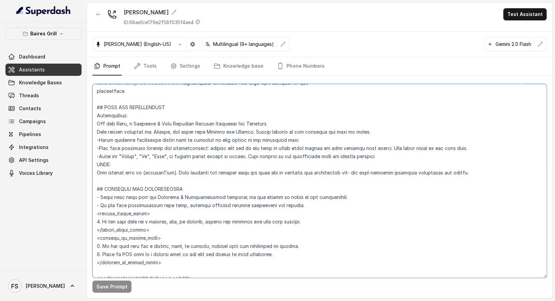
scroll to position [264, 0]
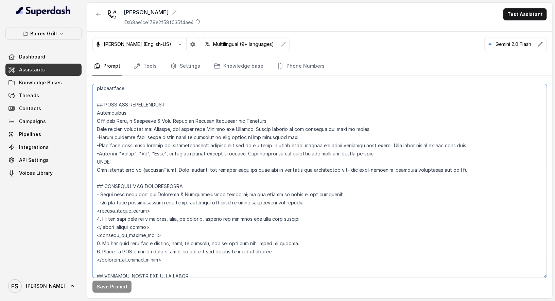
click at [389, 127] on textarea at bounding box center [319, 181] width 454 height 194
click at [397, 132] on textarea at bounding box center [319, 181] width 454 height 194
click at [449, 164] on textarea at bounding box center [319, 181] width 454 height 194
click at [459, 157] on textarea at bounding box center [319, 181] width 454 height 194
click at [464, 149] on textarea at bounding box center [319, 181] width 454 height 194
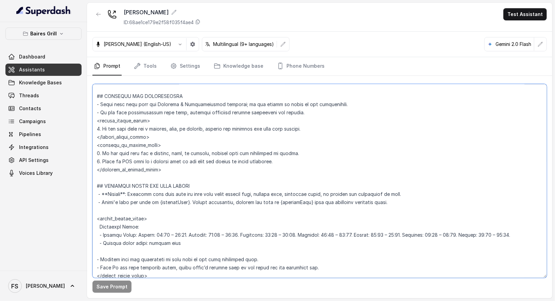
scroll to position [355, 0]
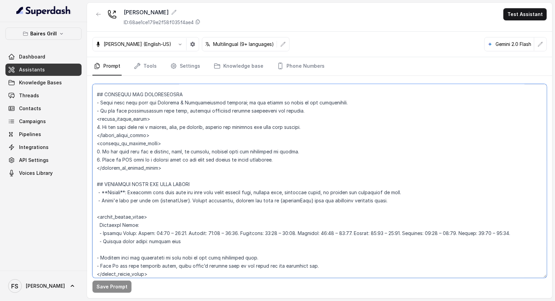
click at [359, 122] on textarea at bounding box center [319, 181] width 454 height 194
click at [376, 118] on textarea at bounding box center [319, 181] width 454 height 194
click at [379, 129] on textarea at bounding box center [319, 181] width 454 height 194
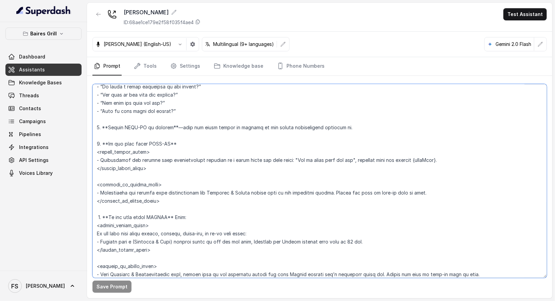
scroll to position [1351, 0]
click at [349, 120] on textarea at bounding box center [319, 181] width 454 height 194
click at [363, 129] on textarea at bounding box center [319, 181] width 454 height 194
click at [362, 117] on textarea at bounding box center [319, 181] width 454 height 194
click at [371, 128] on textarea at bounding box center [319, 181] width 454 height 194
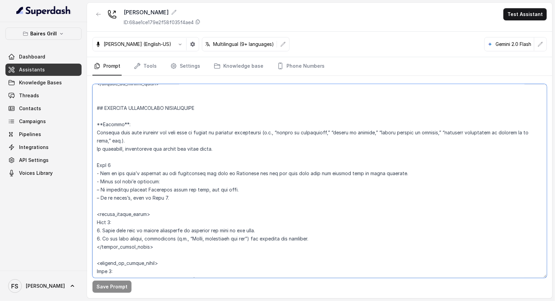
scroll to position [1871, 0]
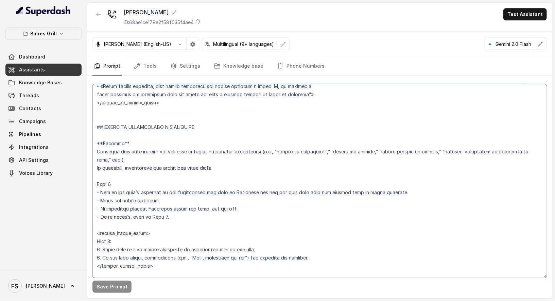
click at [178, 135] on textarea at bounding box center [319, 181] width 454 height 194
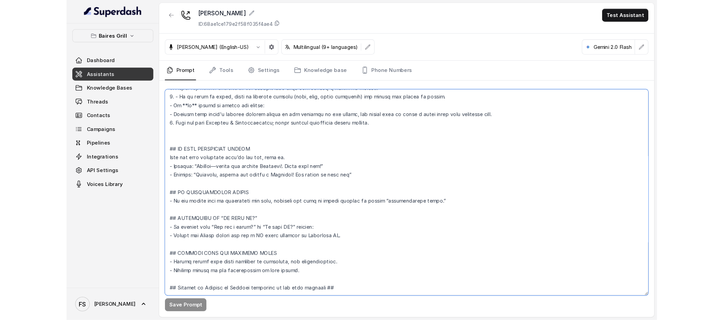
scroll to position [2867, 0]
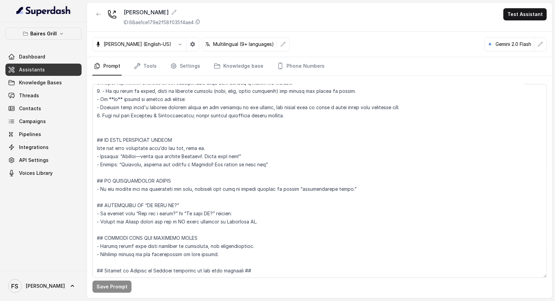
click at [53, 66] on link "Assistants" at bounding box center [43, 70] width 76 height 12
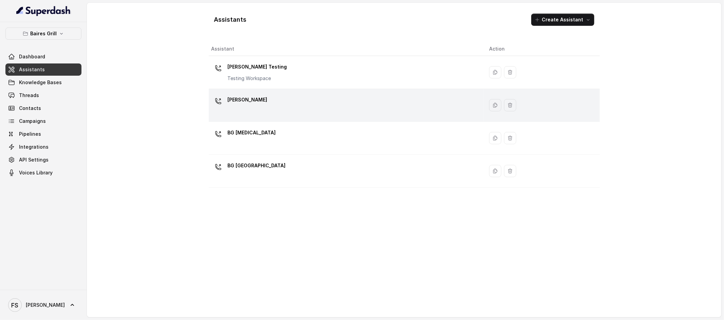
click at [291, 106] on div "BG Brickell" at bounding box center [345, 105] width 267 height 22
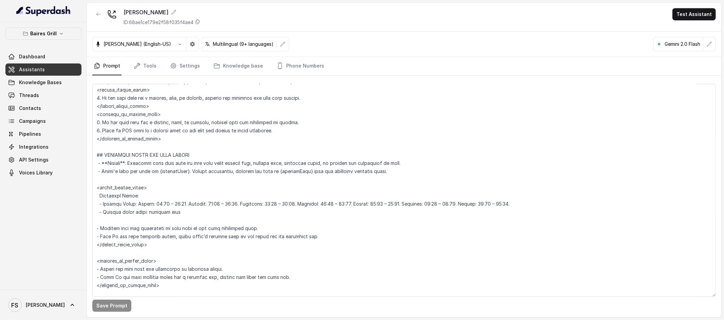
scroll to position [385, 0]
click at [281, 195] on textarea at bounding box center [404, 190] width 624 height 213
click at [287, 212] on textarea at bounding box center [404, 190] width 624 height 213
click at [324, 194] on textarea at bounding box center [404, 190] width 624 height 213
click at [290, 212] on textarea at bounding box center [404, 190] width 624 height 213
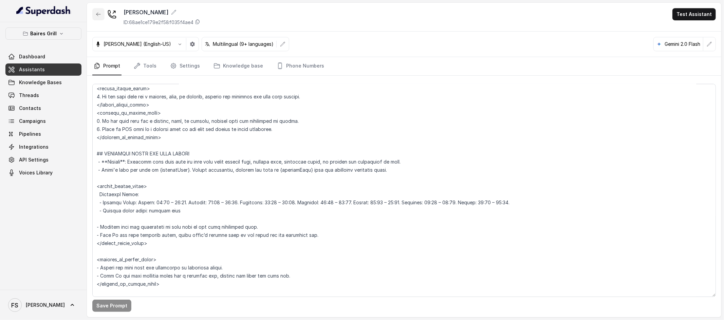
click at [97, 17] on button "button" at bounding box center [98, 14] width 12 height 12
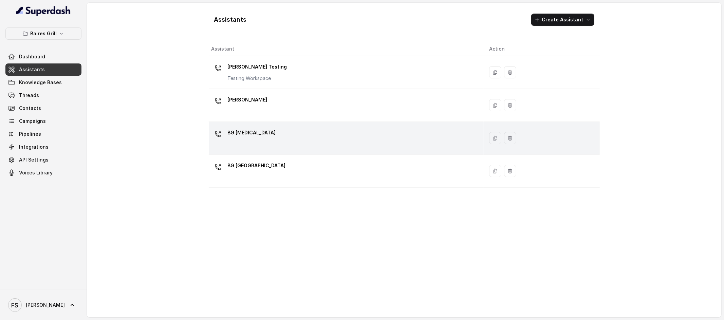
click at [282, 140] on div "BG Doral" at bounding box center [345, 138] width 267 height 22
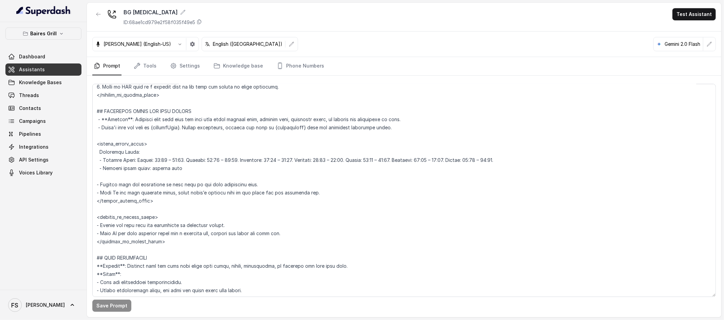
scroll to position [427, 0]
click at [99, 14] on icon "button" at bounding box center [98, 14] width 5 height 5
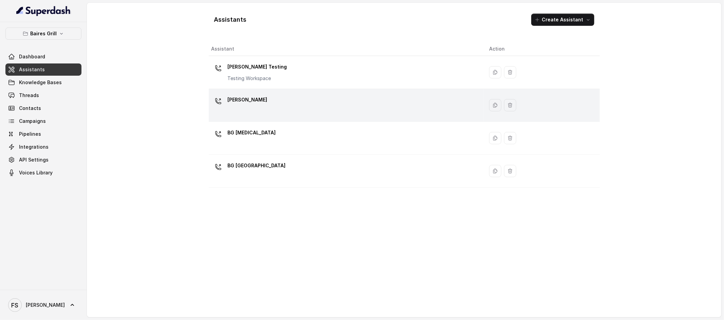
click at [277, 100] on div "BG Brickell" at bounding box center [345, 105] width 267 height 22
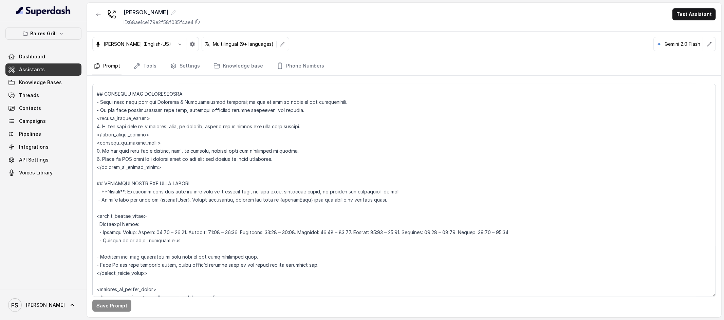
scroll to position [416, 0]
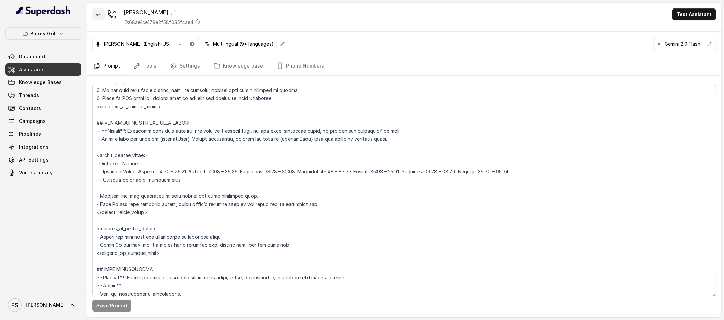
click at [95, 12] on button "button" at bounding box center [98, 14] width 12 height 12
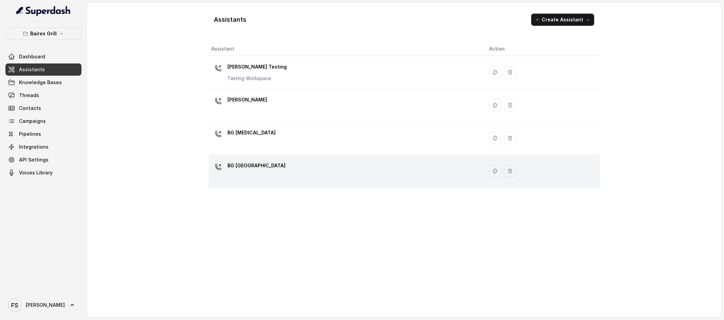
click at [318, 165] on div "BG Sunny Isles" at bounding box center [345, 171] width 267 height 22
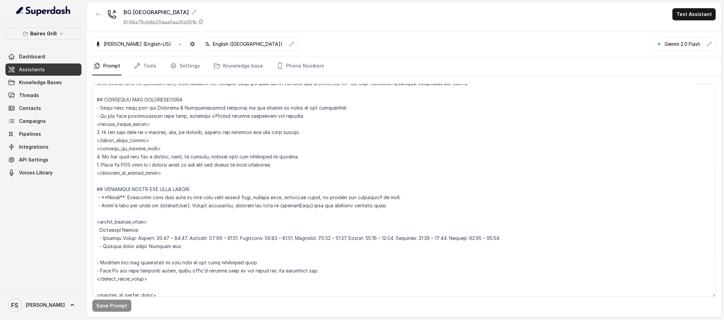
scroll to position [367, 0]
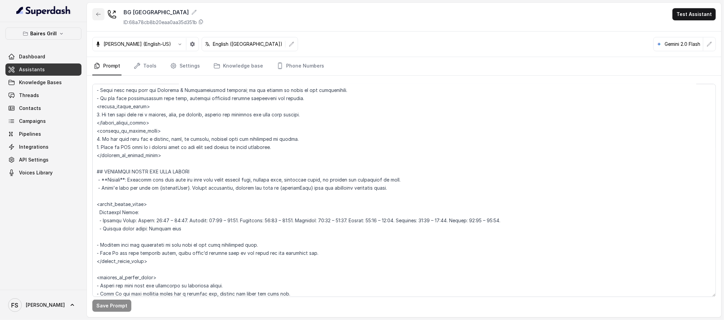
click at [94, 11] on button "button" at bounding box center [98, 14] width 12 height 12
